Goal: Find specific page/section

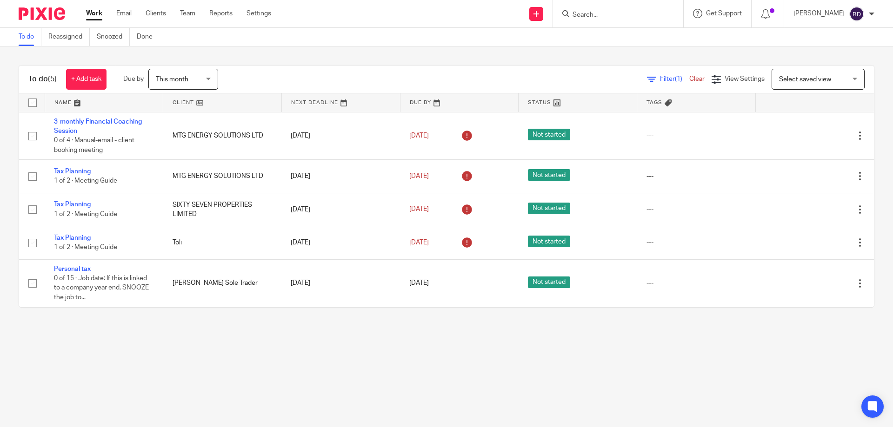
drag, startPoint x: 613, startPoint y: 13, endPoint x: 606, endPoint y: 10, distance: 7.9
click at [612, 13] on input "Search" at bounding box center [613, 15] width 84 height 8
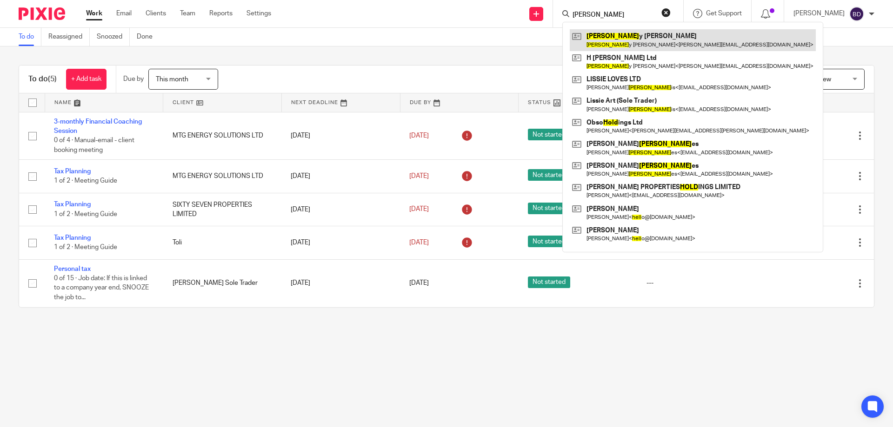
type input "holl"
click at [634, 38] on link at bounding box center [692, 39] width 246 height 21
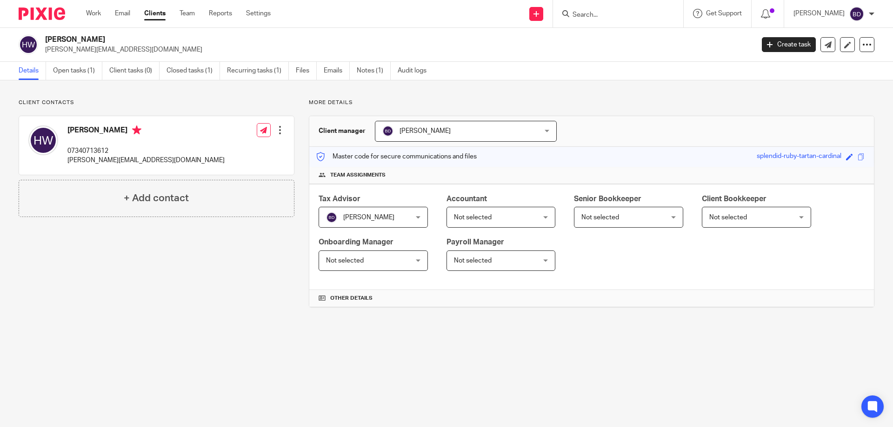
click at [612, 16] on input "Search" at bounding box center [613, 15] width 84 height 8
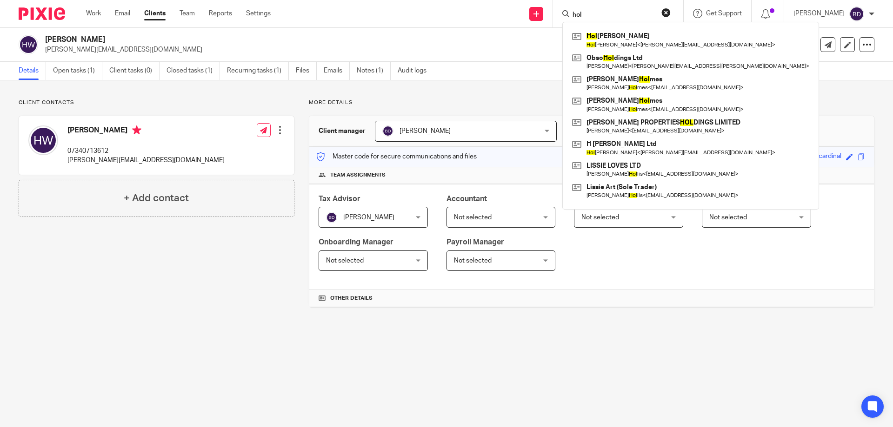
type input "hol"
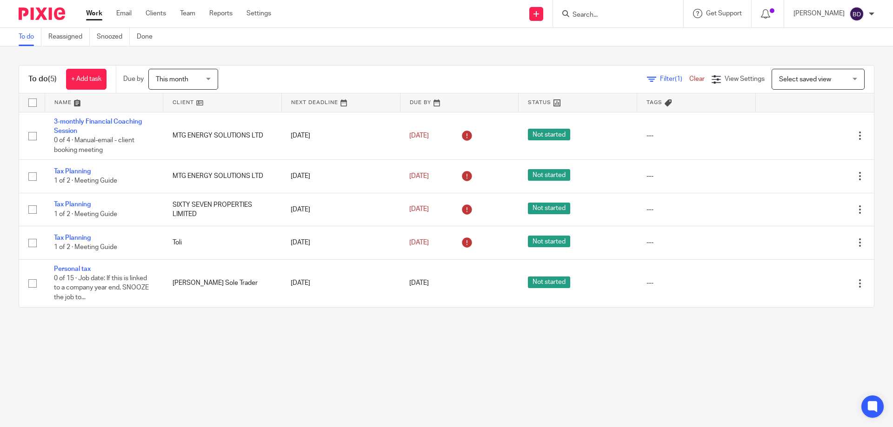
click at [587, 13] on input "Search" at bounding box center [613, 15] width 84 height 8
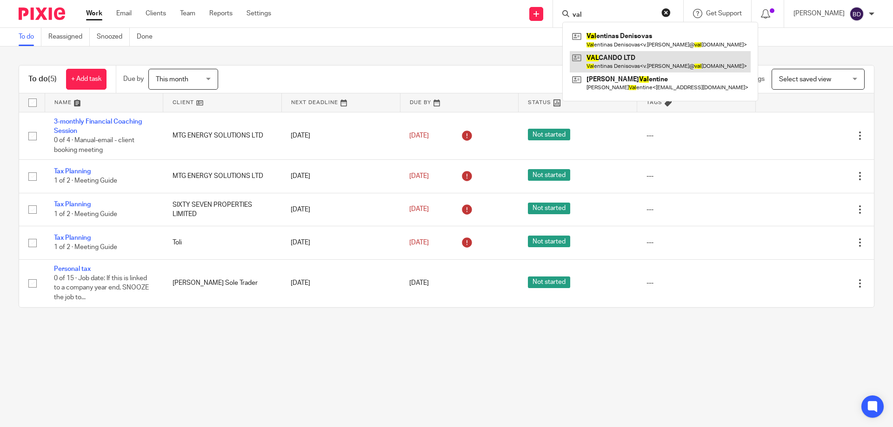
type input "val"
click at [626, 64] on link at bounding box center [659, 61] width 181 height 21
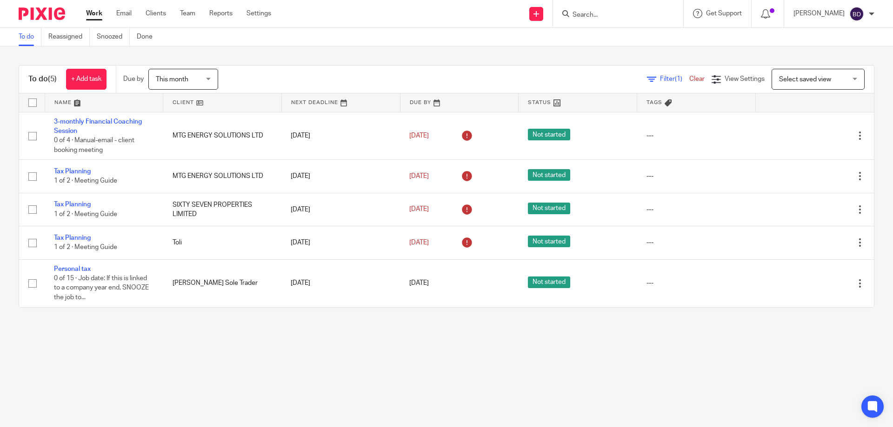
click at [590, 15] on input "Search" at bounding box center [613, 15] width 84 height 8
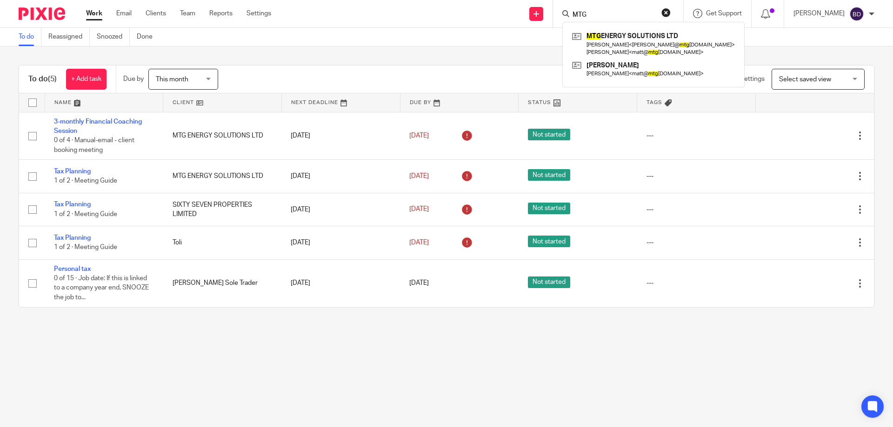
type input "MTG"
click button "submit" at bounding box center [0, 0] width 0 height 0
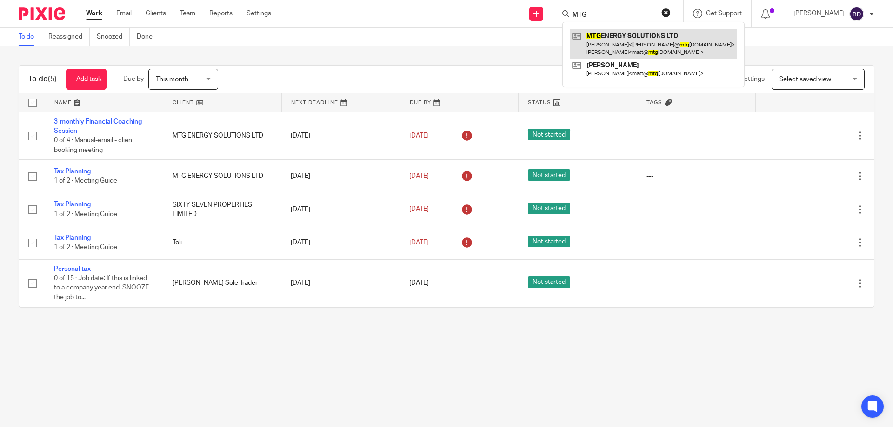
click at [632, 34] on link at bounding box center [652, 43] width 167 height 29
